Goal: Task Accomplishment & Management: Manage account settings

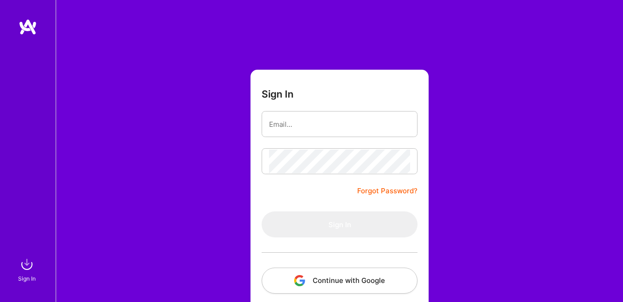
click at [280, 116] on input "email" at bounding box center [339, 124] width 141 height 24
type input "[EMAIL_ADDRESS][DOMAIN_NAME]"
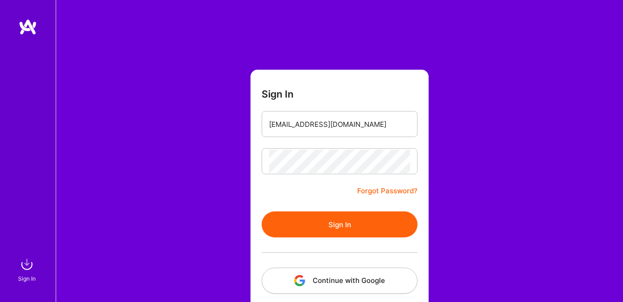
click at [324, 227] on button "Sign In" at bounding box center [340, 224] width 156 height 26
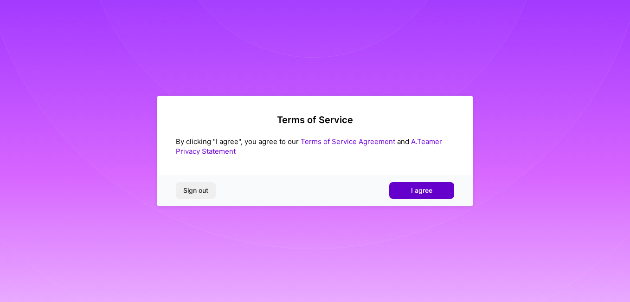
click at [430, 190] on span "I agree" at bounding box center [421, 190] width 21 height 9
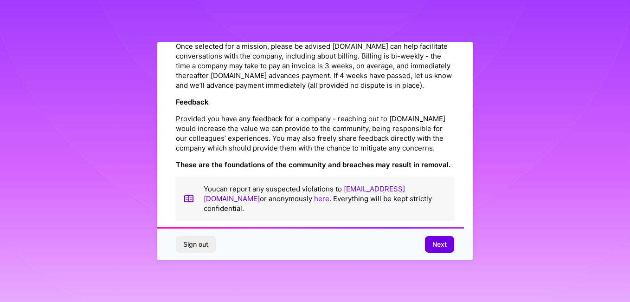
scroll to position [1098, 0]
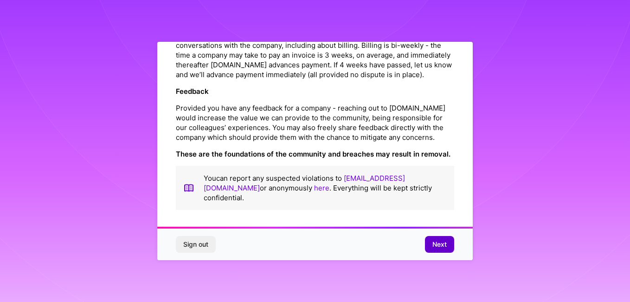
click at [447, 246] on span "Next" at bounding box center [440, 244] width 14 height 9
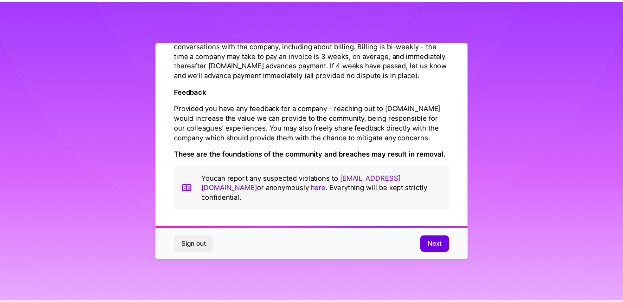
scroll to position [32, 0]
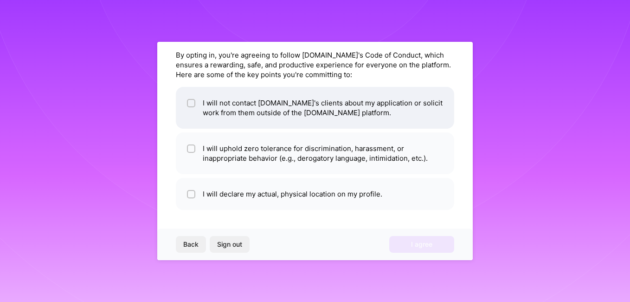
click at [190, 102] on input "checkbox" at bounding box center [192, 103] width 6 height 6
checkbox input "true"
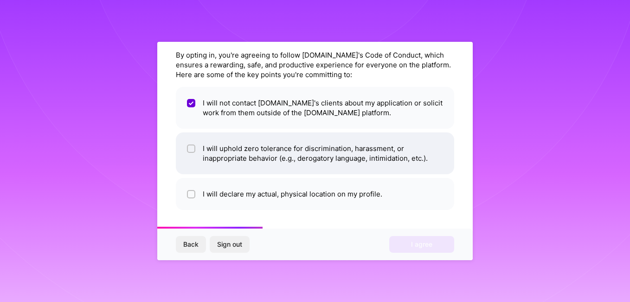
click at [193, 150] on input "checkbox" at bounding box center [192, 149] width 6 height 6
checkbox input "true"
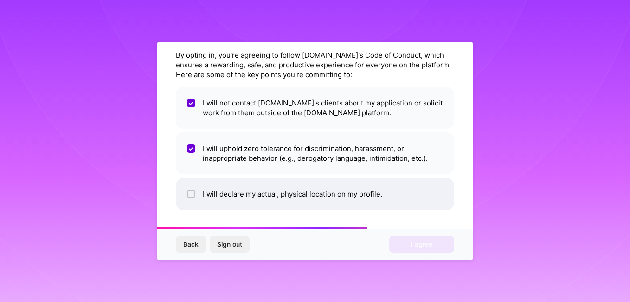
click at [193, 194] on input "checkbox" at bounding box center [192, 194] width 6 height 6
checkbox input "true"
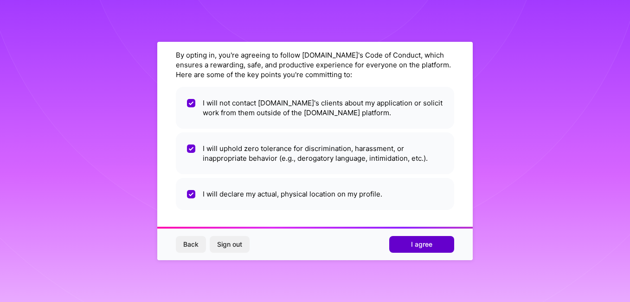
click at [427, 247] on span "I agree" at bounding box center [421, 244] width 21 height 9
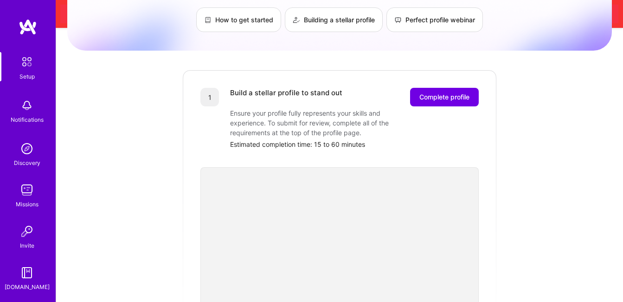
scroll to position [14, 0]
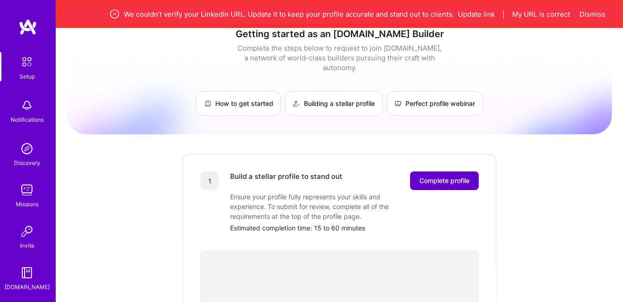
click at [438, 176] on span "Complete profile" at bounding box center [445, 180] width 50 height 9
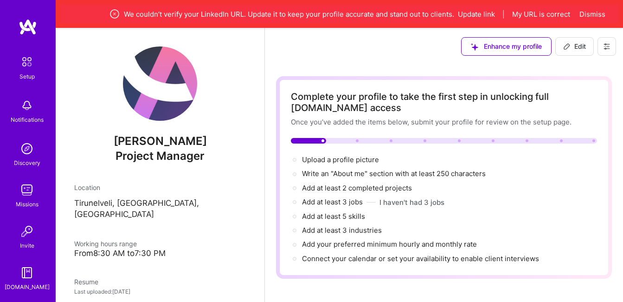
select select "US"
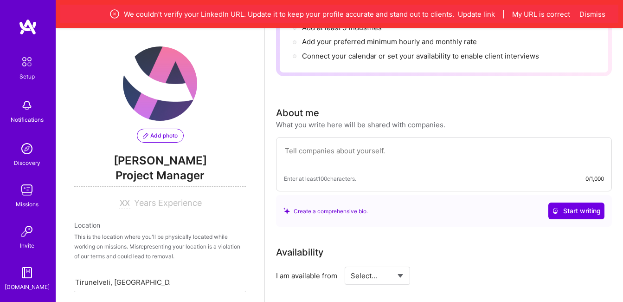
scroll to position [401, 0]
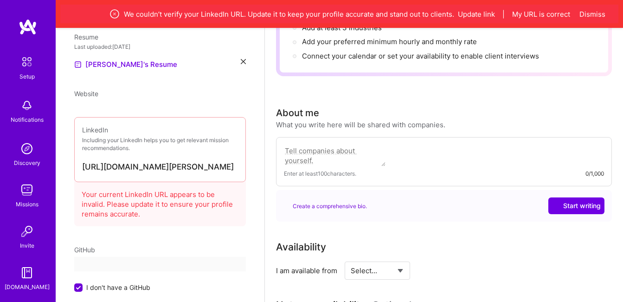
select select "US"
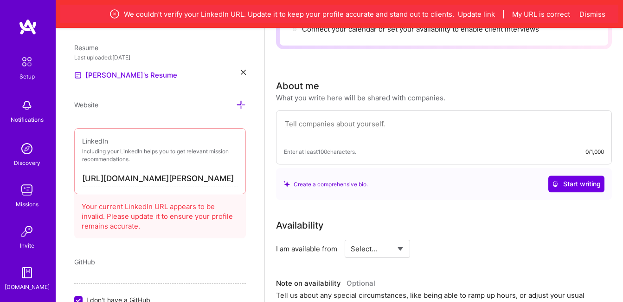
scroll to position [249, 0]
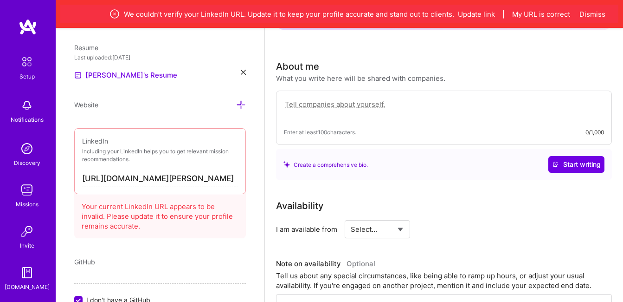
click at [403, 230] on select "Select... Right Now Future Date Not Available" at bounding box center [377, 229] width 53 height 24
select select "Right Now"
click at [351, 217] on select "Select... Right Now Future Date Not Available" at bounding box center [377, 229] width 53 height 24
click at [444, 231] on input at bounding box center [462, 229] width 56 height 18
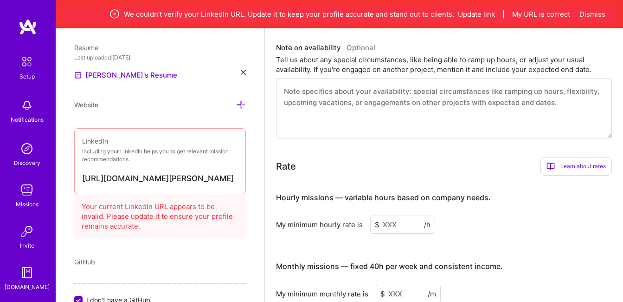
scroll to position [481, 0]
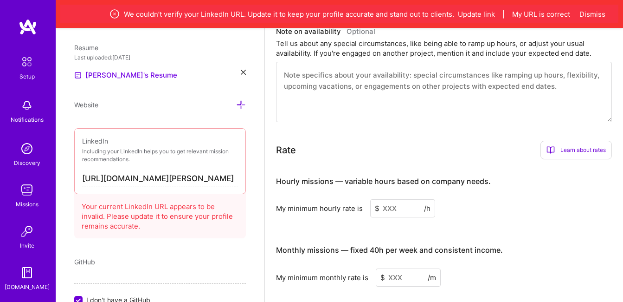
type input "20"
click at [389, 211] on input at bounding box center [402, 208] width 65 height 18
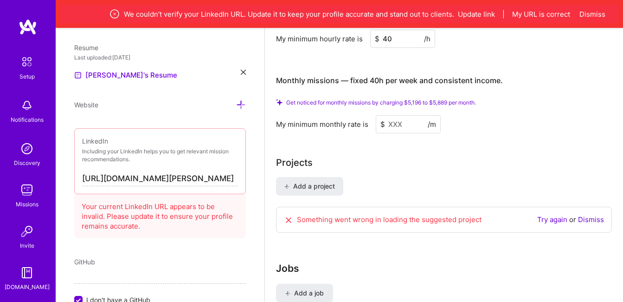
scroll to position [667, 0]
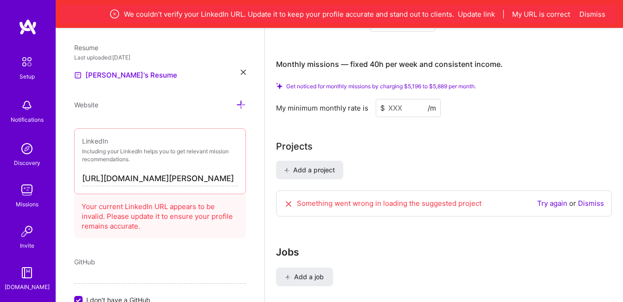
type input "40"
click at [129, 180] on input "[URL][DOMAIN_NAME][PERSON_NAME]" at bounding box center [160, 178] width 156 height 15
paste input "[DOMAIN_NAME][URL]"
type input "[URL][DOMAIN_NAME]"
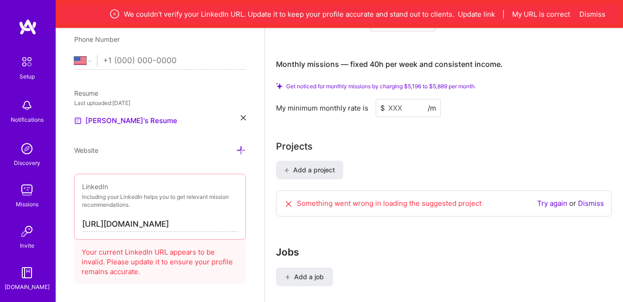
scroll to position [215, 0]
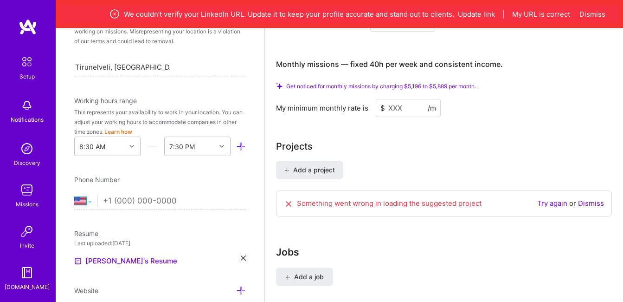
click at [88, 200] on select "[GEOGRAPHIC_DATA] [GEOGRAPHIC_DATA] [GEOGRAPHIC_DATA] [GEOGRAPHIC_DATA] [US_STA…" at bounding box center [85, 200] width 23 height 11
select select "IN"
click at [74, 195] on select "[GEOGRAPHIC_DATA] [GEOGRAPHIC_DATA] [GEOGRAPHIC_DATA] [GEOGRAPHIC_DATA] [US_STA…" at bounding box center [85, 200] width 23 height 11
type input "[PHONE_NUMBER]"
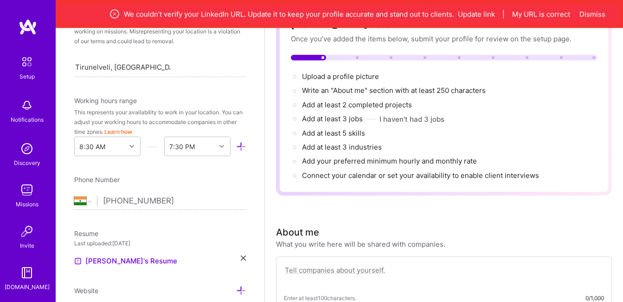
scroll to position [93, 0]
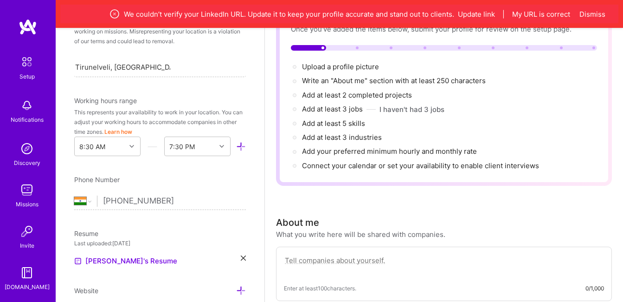
click at [328, 253] on div "Enter at least 100 characters. 0/1,000" at bounding box center [444, 273] width 336 height 54
click at [328, 265] on textarea at bounding box center [444, 264] width 320 height 21
paste textarea "I am a results-driven professional with over 14 years of experience in operatio…"
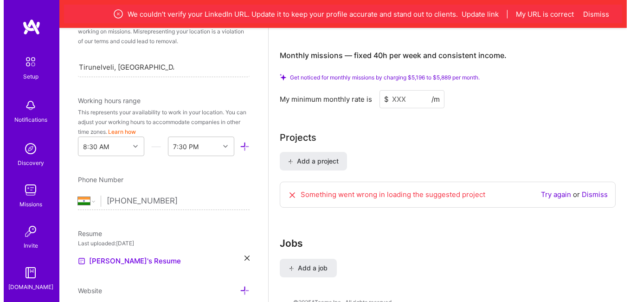
scroll to position [809, 0]
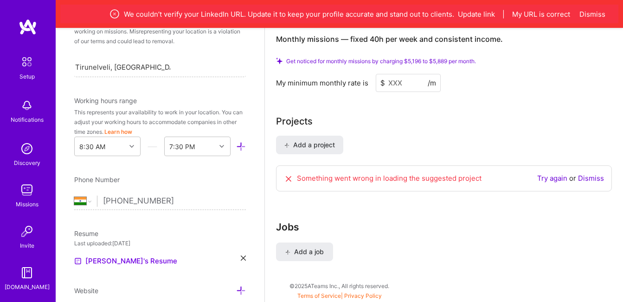
type textarea "I am a results-driven professional with over 14 years of experience in operatio…"
click at [287, 178] on icon at bounding box center [288, 178] width 9 height 9
click at [315, 245] on button "Add a job" at bounding box center [304, 251] width 57 height 19
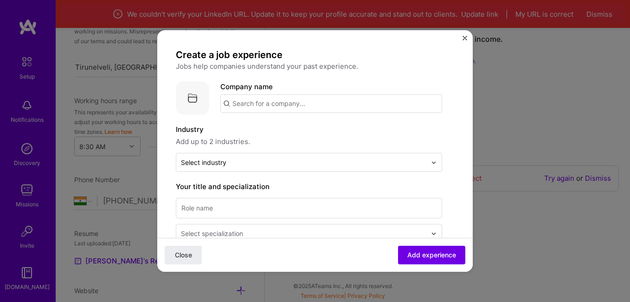
click at [285, 102] on input "text" at bounding box center [331, 103] width 222 height 19
type input "Altrocks"
click at [285, 127] on div "Altrocks" at bounding box center [289, 129] width 35 height 16
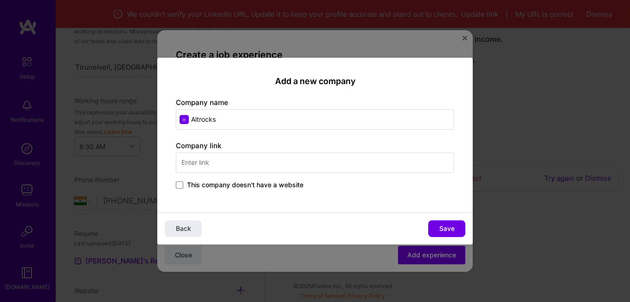
click at [229, 167] on input "text" at bounding box center [315, 162] width 279 height 20
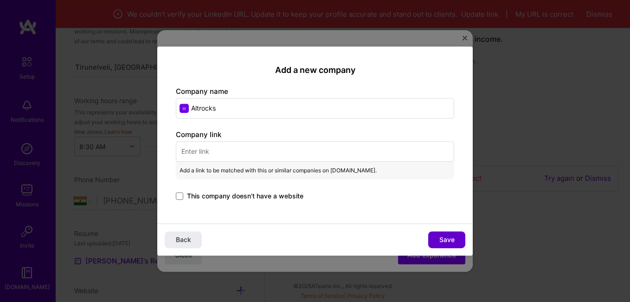
click at [453, 243] on span "Save" at bounding box center [447, 239] width 15 height 9
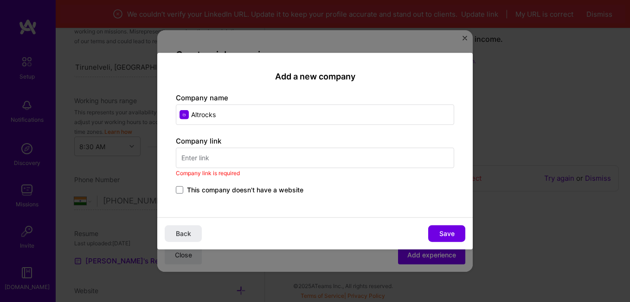
click at [198, 162] on input "text" at bounding box center [315, 157] width 279 height 20
paste input "[URL][DOMAIN_NAME]"
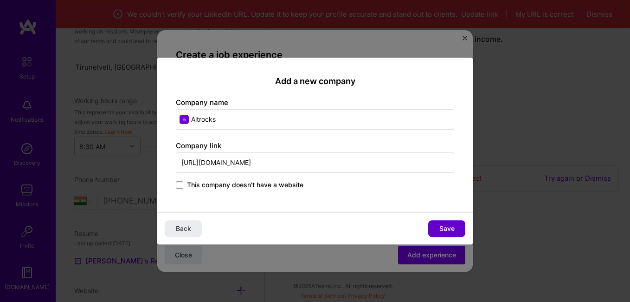
type input "[URL][DOMAIN_NAME]"
click at [457, 227] on button "Save" at bounding box center [446, 228] width 37 height 17
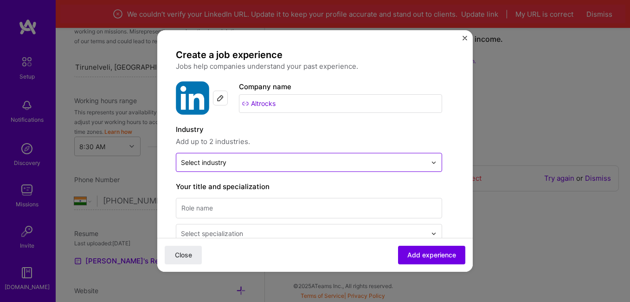
click at [229, 158] on input "text" at bounding box center [304, 162] width 246 height 10
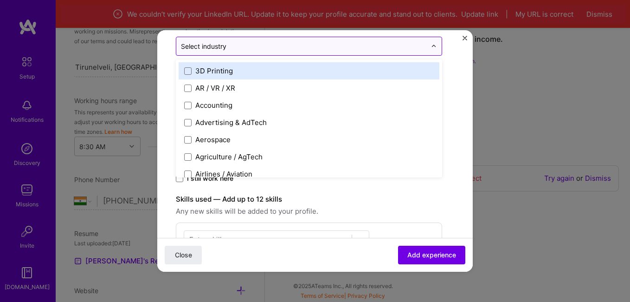
scroll to position [139, 0]
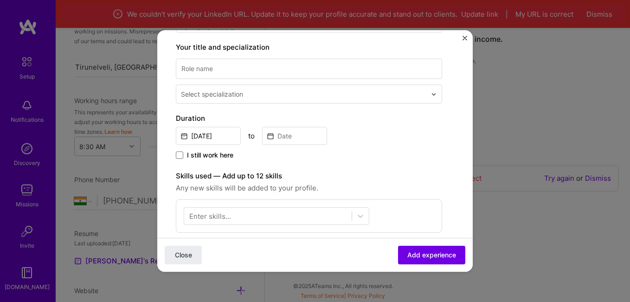
click at [171, 158] on form "Create a job experience Jobs help companies understand your past experience. Co…" at bounding box center [315, 214] width 316 height 611
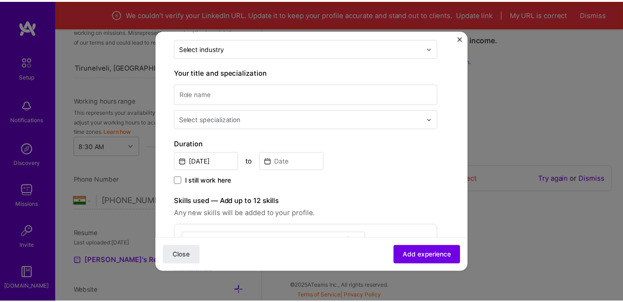
scroll to position [93, 0]
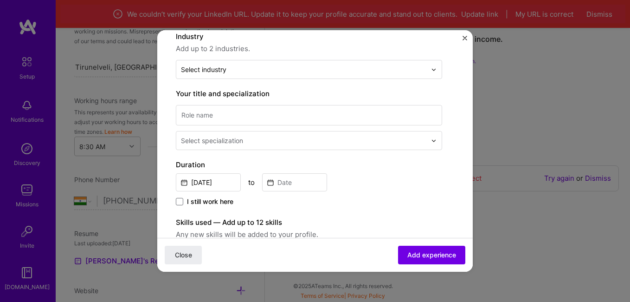
click at [199, 250] on button "Close" at bounding box center [183, 255] width 37 height 19
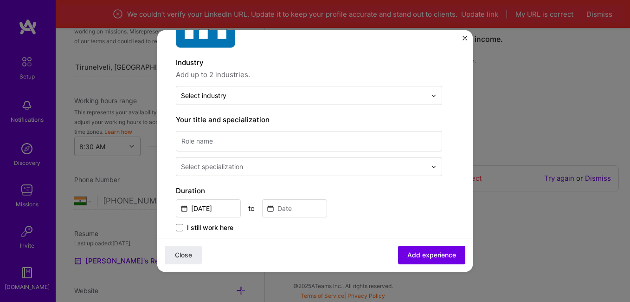
click at [202, 236] on div "Resume" at bounding box center [160, 233] width 172 height 10
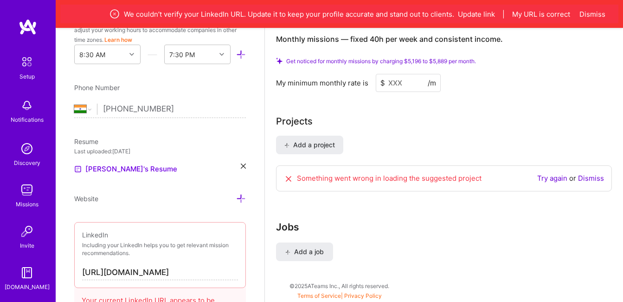
scroll to position [308, 0]
click at [194, 251] on p "Including your LinkedIn helps you to get relevant mission recommendations." at bounding box center [160, 248] width 156 height 16
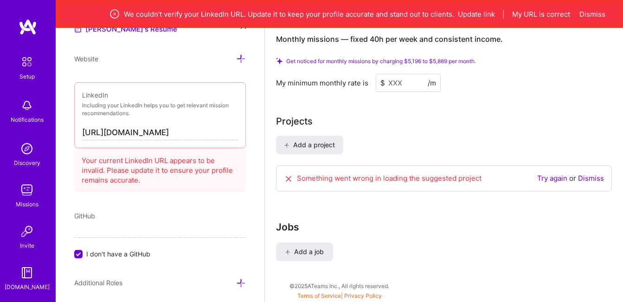
scroll to position [447, 0]
click at [136, 183] on div "Your current LinkedIn URL appears to be invalid. Please update it to ensure you…" at bounding box center [160, 168] width 172 height 48
click at [157, 119] on div "LinkedIn Including your LinkedIn helps you to get relevant mission recommendati…" at bounding box center [160, 115] width 172 height 66
click at [157, 126] on input "[URL][DOMAIN_NAME]" at bounding box center [160, 132] width 156 height 15
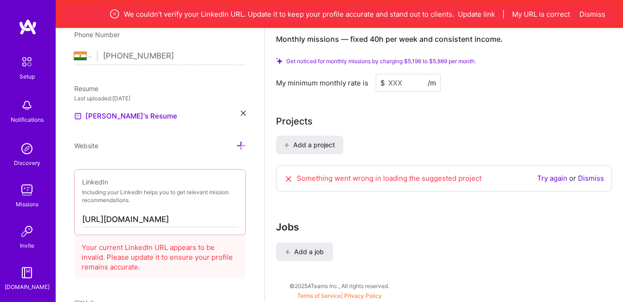
scroll to position [354, 0]
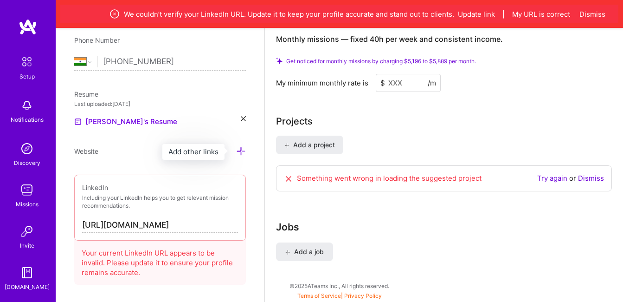
click at [236, 151] on icon at bounding box center [241, 151] width 10 height 10
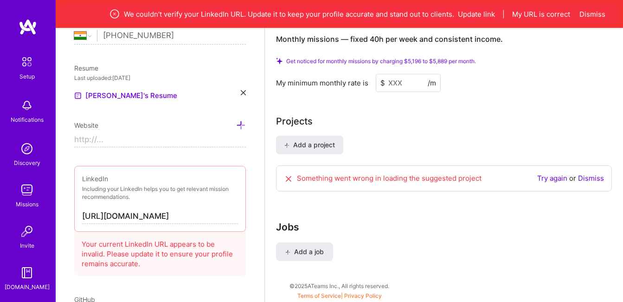
scroll to position [401, 0]
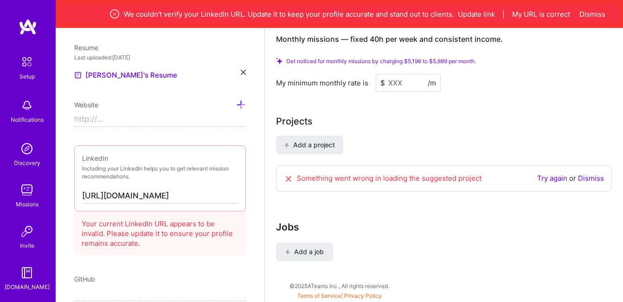
click at [117, 117] on input at bounding box center [160, 119] width 172 height 15
paste input "[URL][DOMAIN_NAME]"
click at [98, 115] on input "[URL][DOMAIN_NAME]" at bounding box center [160, 119] width 172 height 15
paste input "in/[PERSON_NAME]-925208247"
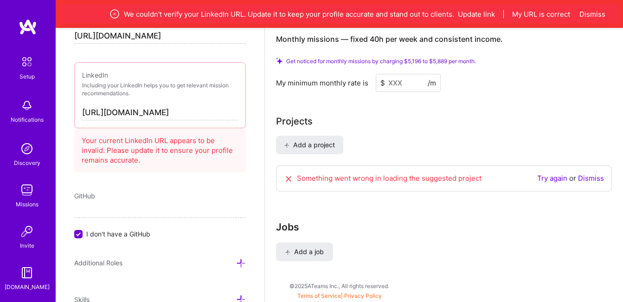
scroll to position [493, 0]
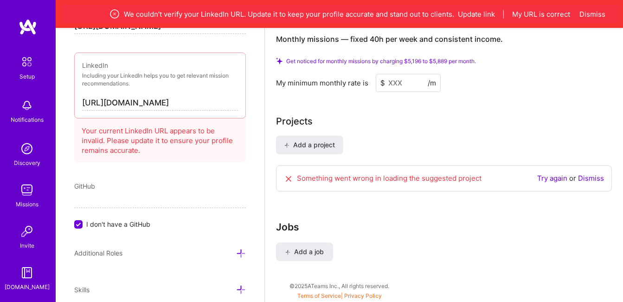
type input "[URL][DOMAIN_NAME]"
